Goal: Check status: Check status

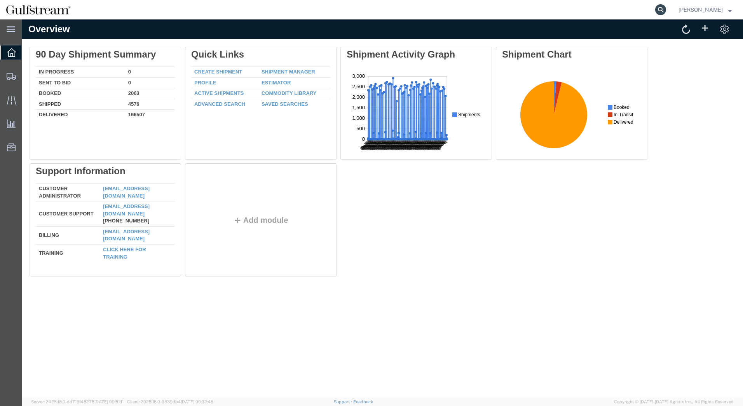
click at [662, 9] on icon at bounding box center [660, 9] width 11 height 11
click at [547, 10] on input "search" at bounding box center [537, 9] width 236 height 19
paste input "472073021070"
type input "472073021070"
click at [666, 9] on icon at bounding box center [660, 9] width 11 height 11
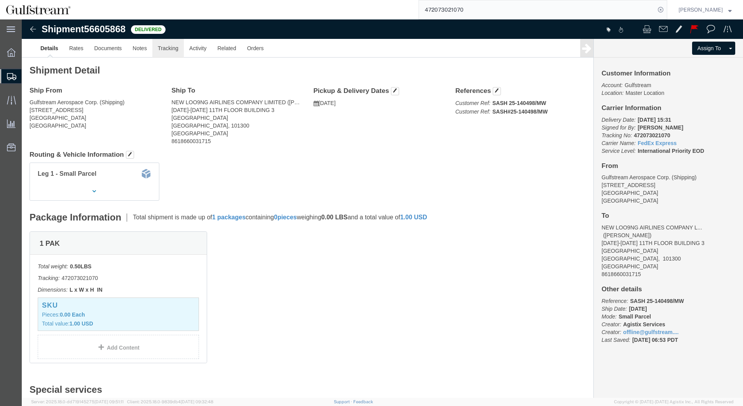
click link "Tracking"
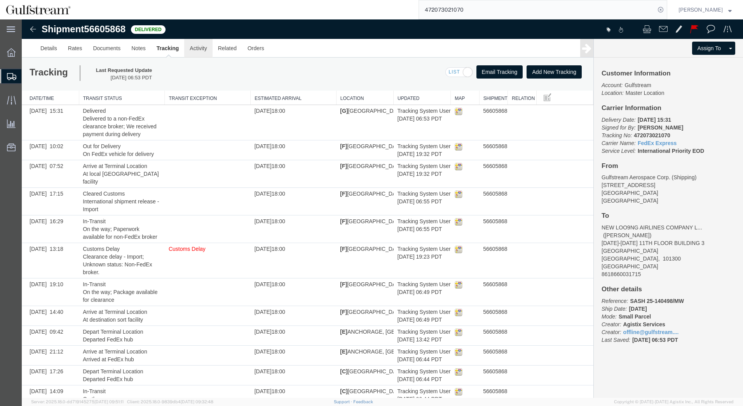
click at [193, 48] on link "Activity" at bounding box center [198, 48] width 28 height 19
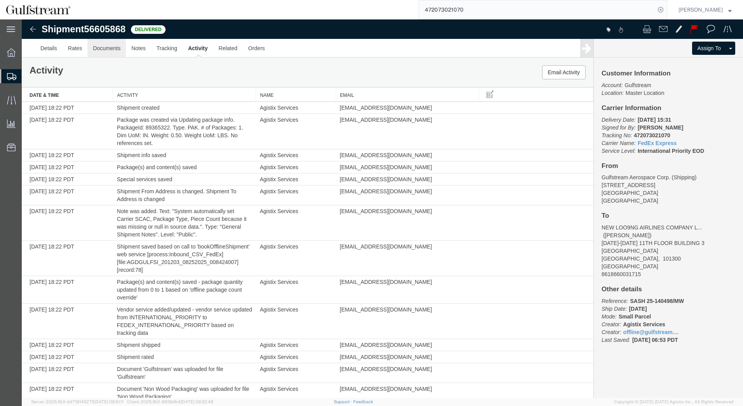
click at [99, 49] on link "Documents" at bounding box center [106, 48] width 38 height 19
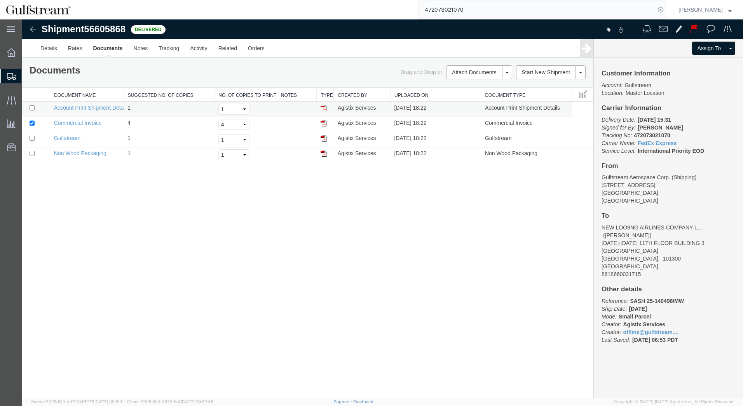
click at [326, 110] on img at bounding box center [323, 108] width 6 height 6
